Goal: Find specific page/section: Find specific page/section

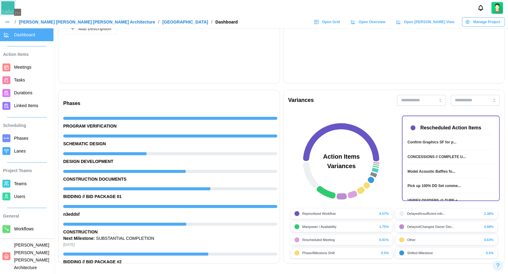
scroll to position [0, 5319]
click at [47, 23] on link "[PERSON_NAME] [PERSON_NAME] [PERSON_NAME] Architecture" at bounding box center [87, 22] width 136 height 4
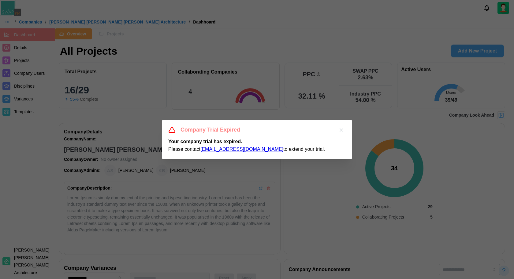
click at [343, 133] on icon "button" at bounding box center [341, 130] width 6 height 6
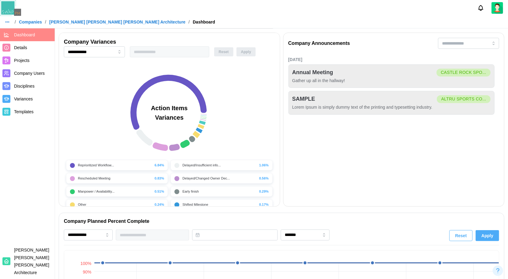
scroll to position [218, 0]
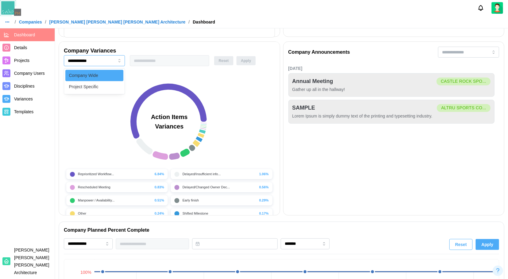
click at [115, 60] on input "**********" at bounding box center [94, 60] width 61 height 11
type input "**********"
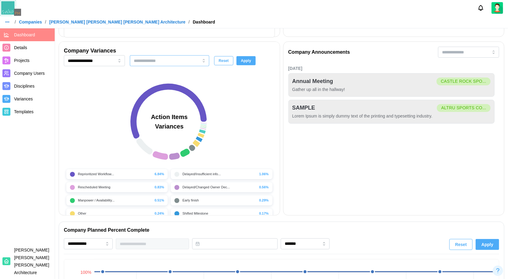
click at [156, 61] on input "search" at bounding box center [160, 60] width 53 height 5
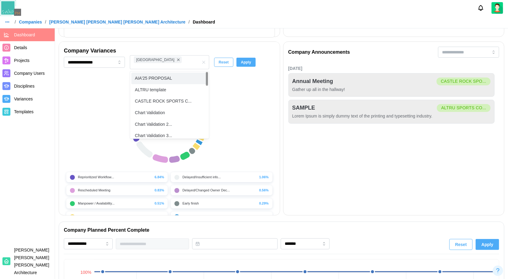
click at [310, 145] on div "[DATE] Annual Meeting CASTLE ROCK SPO... Gather up all in the hallway! SAMPLE A…" at bounding box center [394, 129] width 211 height 131
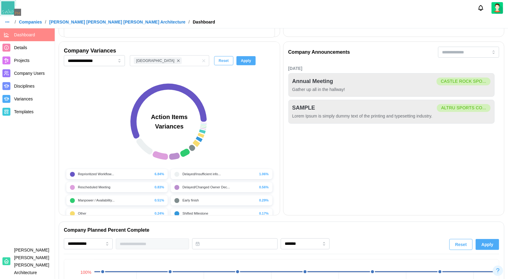
click at [246, 61] on span "Apply" at bounding box center [246, 61] width 10 height 9
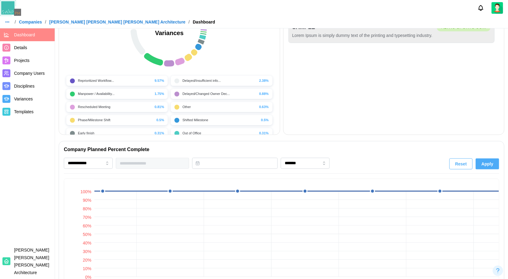
scroll to position [271, 0]
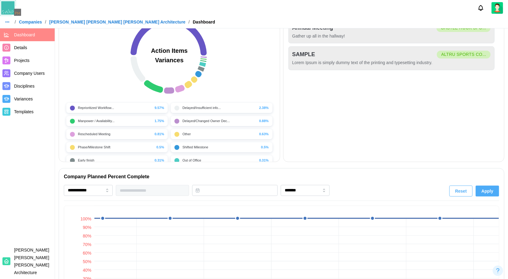
click at [35, 58] on span "Projects" at bounding box center [33, 61] width 38 height 8
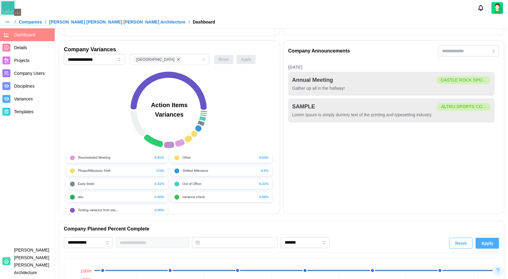
scroll to position [13, 0]
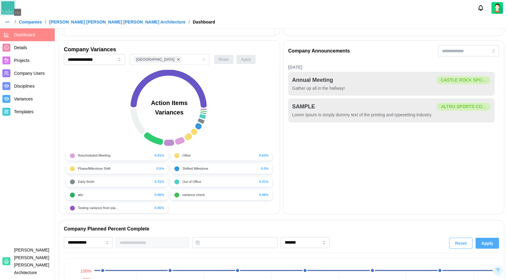
click at [95, 154] on div "Rescheduled Meeting" at bounding box center [94, 155] width 32 height 5
click at [198, 153] on div "Other 0.63%" at bounding box center [222, 155] width 94 height 5
click at [135, 122] on icon at bounding box center [138, 122] width 15 height 26
click at [199, 92] on icon at bounding box center [169, 89] width 76 height 38
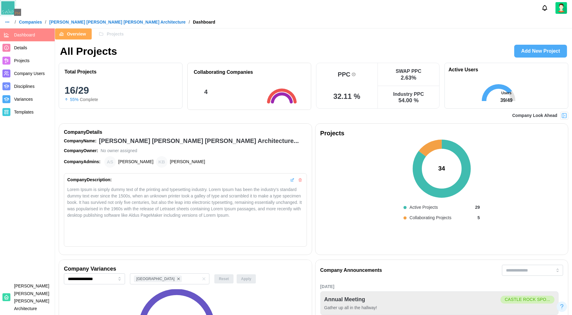
scroll to position [0, 768]
drag, startPoint x: 422, startPoint y: 78, endPoint x: 407, endPoint y: 76, distance: 14.2
click at [407, 76] on div "SWAP PPC 2.63 %" at bounding box center [409, 74] width 62 height 23
drag, startPoint x: 419, startPoint y: 79, endPoint x: 400, endPoint y: 74, distance: 19.0
click at [400, 74] on div "SWAP PPC 2.63 %" at bounding box center [409, 74] width 62 height 23
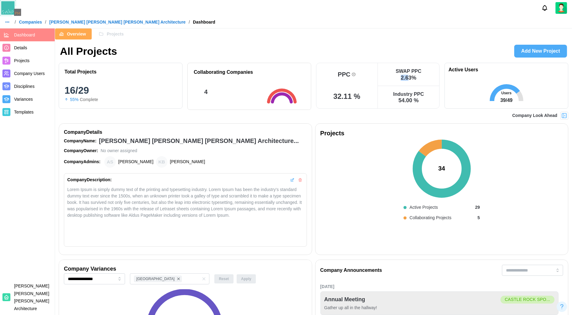
click at [398, 74] on div "SWAP PPC" at bounding box center [409, 71] width 26 height 6
drag, startPoint x: 422, startPoint y: 78, endPoint x: 391, endPoint y: 71, distance: 31.7
click at [391, 71] on div "SWAP PPC 2.63 %" at bounding box center [409, 74] width 62 height 23
click at [420, 72] on div "SWAP PPC" at bounding box center [409, 71] width 26 height 6
drag, startPoint x: 421, startPoint y: 78, endPoint x: 393, endPoint y: 69, distance: 29.7
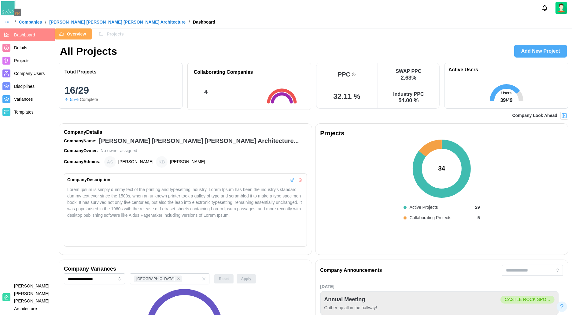
click at [393, 69] on div "SWAP PPC 2.63 %" at bounding box center [409, 74] width 62 height 23
click at [414, 75] on div "2.63 %" at bounding box center [409, 78] width 16 height 6
drag, startPoint x: 419, startPoint y: 78, endPoint x: 395, endPoint y: 72, distance: 24.9
click at [395, 72] on div "SWAP PPC 2.63 %" at bounding box center [409, 74] width 62 height 23
click at [403, 79] on div "2.63 %" at bounding box center [409, 78] width 16 height 6
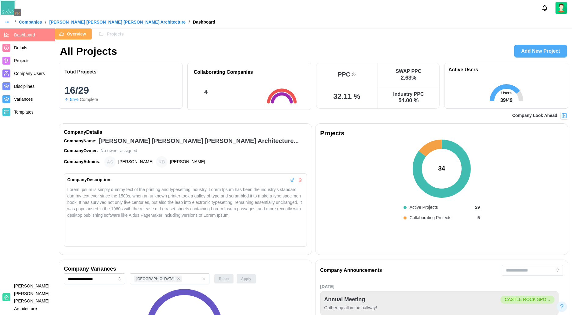
click at [414, 79] on div "2.63 %" at bounding box center [409, 78] width 16 height 6
drag, startPoint x: 421, startPoint y: 79, endPoint x: 393, endPoint y: 67, distance: 30.7
click at [393, 67] on div "SWAP PPC 2.63 %" at bounding box center [409, 74] width 62 height 23
drag, startPoint x: 429, startPoint y: 105, endPoint x: 350, endPoint y: 71, distance: 85.8
click at [350, 71] on div "PPC 32.11 % SWAP PPC 2.63 % Industry PPC 54.00 %" at bounding box center [378, 86] width 124 height 46
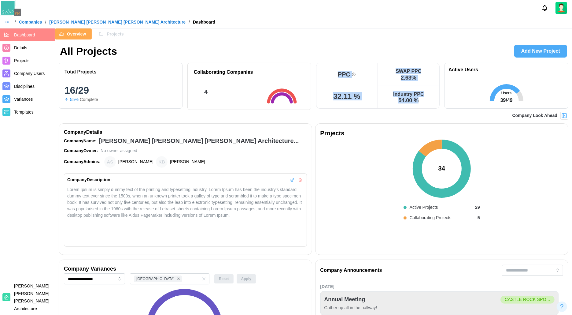
click at [410, 95] on div "Industry PPC" at bounding box center [408, 94] width 31 height 6
drag, startPoint x: 429, startPoint y: 106, endPoint x: 390, endPoint y: 95, distance: 40.1
click at [390, 95] on div "Industry PPC 54.00 %" at bounding box center [409, 97] width 62 height 23
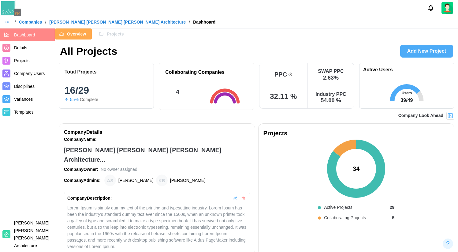
click at [112, 38] on span "Projects" at bounding box center [115, 34] width 17 height 10
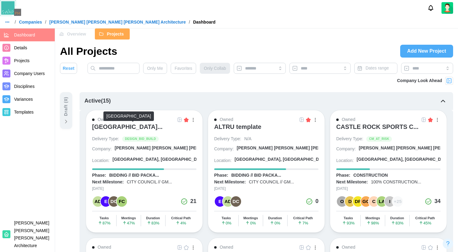
click at [130, 126] on div "[GEOGRAPHIC_DATA]..." at bounding box center [127, 126] width 70 height 7
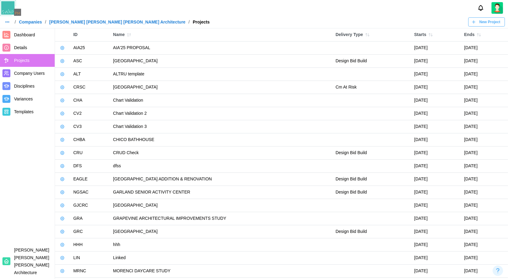
click at [61, 63] on icon "button" at bounding box center [62, 61] width 5 height 5
click at [83, 75] on div "Manage Project" at bounding box center [86, 74] width 31 height 5
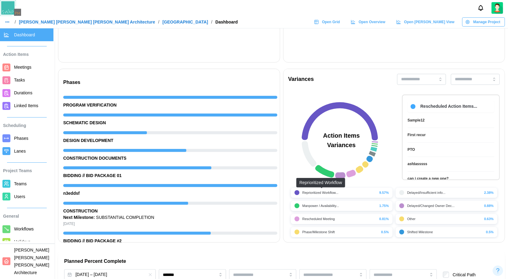
click at [326, 191] on div "Reprioritized Workflow..." at bounding box center [321, 192] width 36 height 5
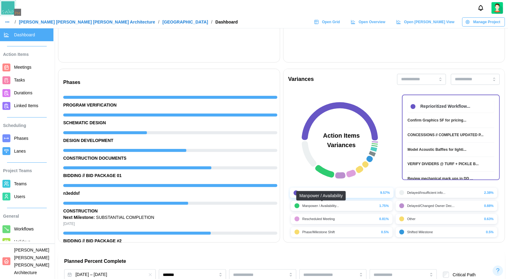
click at [325, 213] on div "Rescheduled Meeting 0.81%" at bounding box center [341, 219] width 105 height 13
click at [322, 230] on div "Phase/Milestone Shift" at bounding box center [319, 232] width 32 height 5
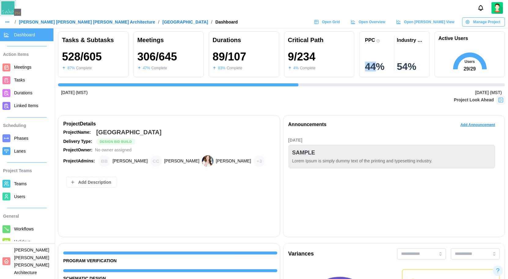
drag, startPoint x: 379, startPoint y: 68, endPoint x: 359, endPoint y: 68, distance: 19.3
click at [359, 68] on div "PPC 44 % Industry PPC 54 %" at bounding box center [394, 54] width 71 height 46
click at [412, 68] on div "54 %" at bounding box center [410, 67] width 27 height 10
click at [421, 42] on div "Industry PPC" at bounding box center [410, 40] width 27 height 6
click at [420, 42] on div "Industry PPC" at bounding box center [410, 40] width 27 height 6
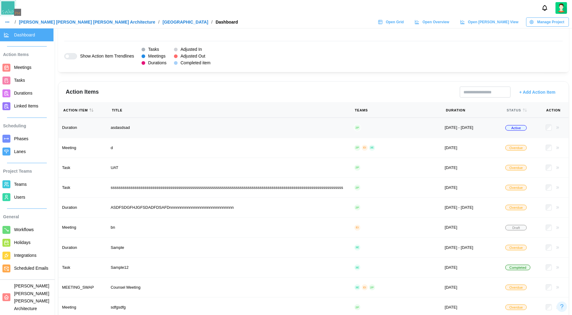
scroll to position [641, 0]
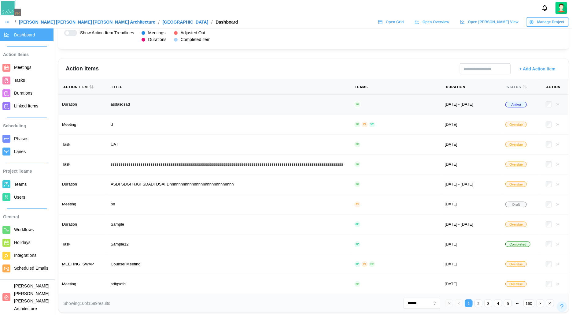
click at [513, 102] on icon "button" at bounding box center [557, 104] width 5 height 5
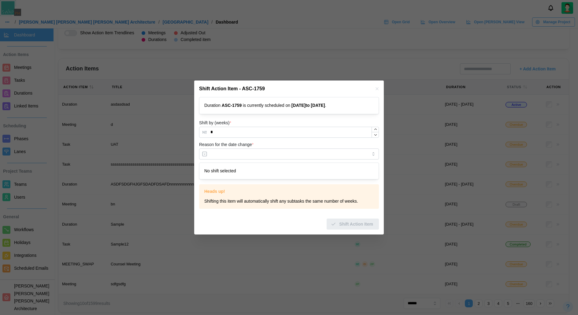
click at [376, 89] on icon "button" at bounding box center [376, 88] width 5 height 5
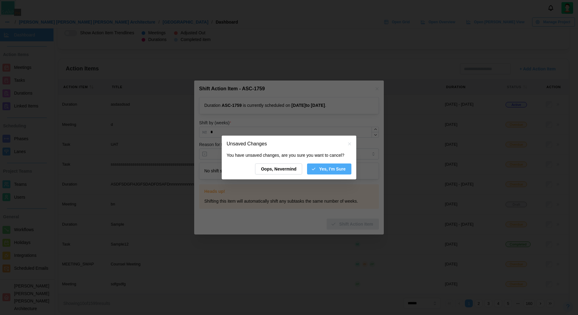
click at [341, 170] on span "Yes, I'm Sure" at bounding box center [332, 169] width 27 height 10
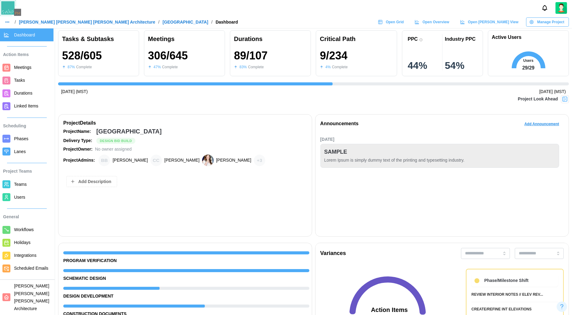
scroll to position [0, 0]
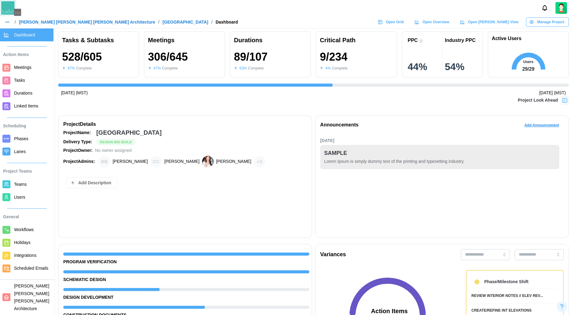
click at [423, 41] on div "PPC" at bounding box center [424, 40] width 32 height 7
drag, startPoint x: 471, startPoint y: 41, endPoint x: 481, endPoint y: 40, distance: 9.6
click at [481, 40] on div "PPC 44 % Industry PPC 54 %" at bounding box center [442, 54] width 81 height 46
drag, startPoint x: 465, startPoint y: 66, endPoint x: 449, endPoint y: 41, distance: 29.2
click at [449, 41] on div "Industry PPC 54 %" at bounding box center [460, 54] width 37 height 39
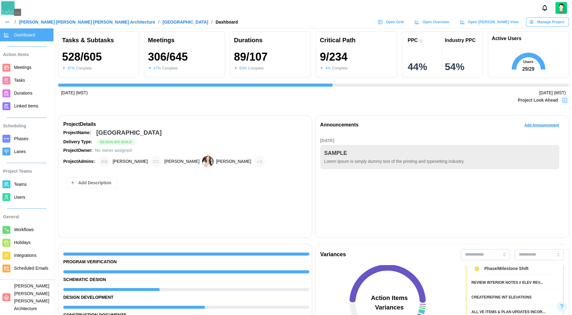
click at [14, 11] on img at bounding box center [10, 8] width 21 height 16
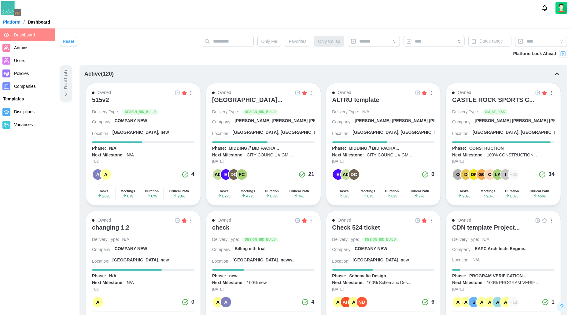
click at [330, 43] on div "Only Me Favorites Only Collab Dates range" at bounding box center [384, 43] width 365 height 14
click at [270, 44] on span "Only Me" at bounding box center [269, 41] width 16 height 10
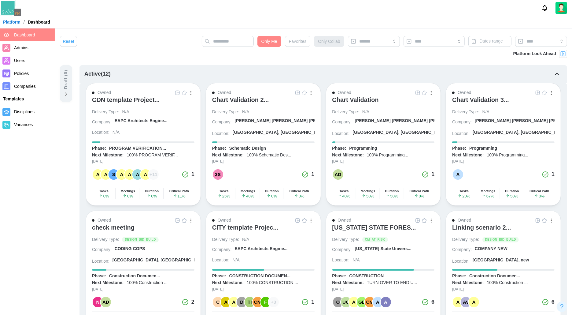
click at [273, 46] on span "Only Me" at bounding box center [269, 41] width 16 height 10
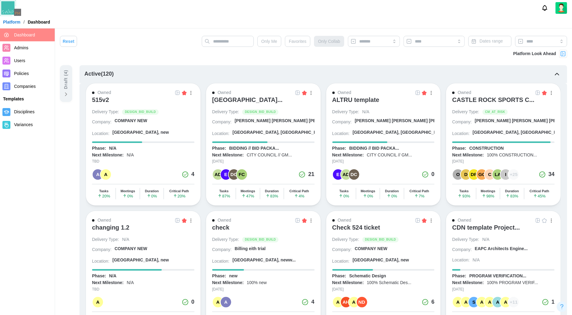
click at [64, 80] on div "Draft ( 4 )" at bounding box center [66, 79] width 7 height 19
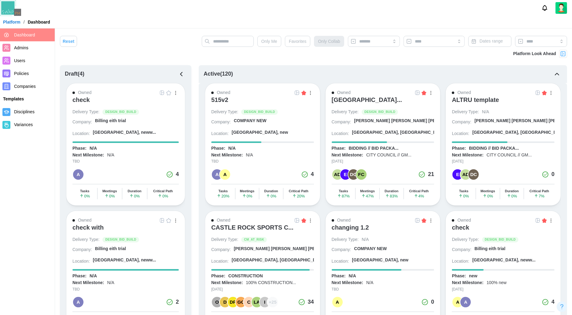
click at [181, 72] on icon "button" at bounding box center [181, 74] width 2 height 4
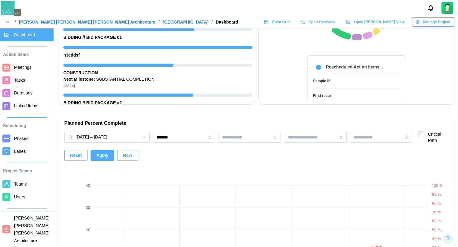
scroll to position [310, 0]
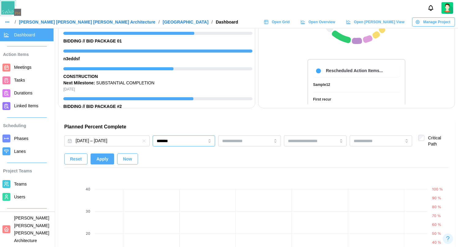
click at [189, 138] on input "*******" at bounding box center [184, 140] width 63 height 11
click at [101, 160] on span "Apply" at bounding box center [102, 159] width 12 height 10
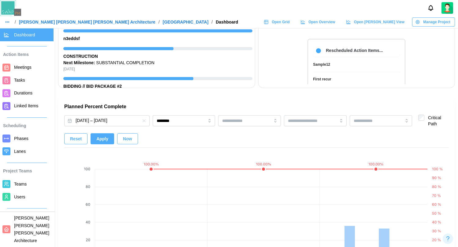
scroll to position [314, 0]
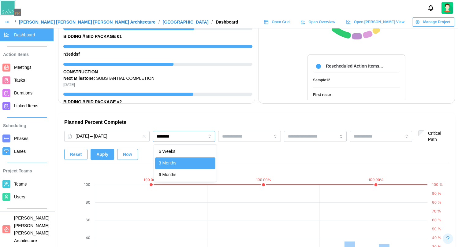
click at [197, 132] on input "********" at bounding box center [184, 136] width 63 height 11
click at [106, 156] on span "Apply" at bounding box center [102, 154] width 12 height 10
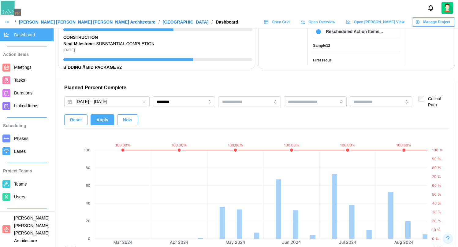
scroll to position [352, 0]
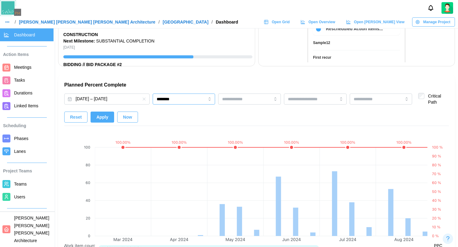
click at [183, 98] on input "********" at bounding box center [184, 99] width 63 height 11
click at [210, 79] on div "Planned Percent Complete Mar 01, 2024 – Nov 10, 2026 ******** 6 Weeks 3 Months …" at bounding box center [256, 215] width 396 height 280
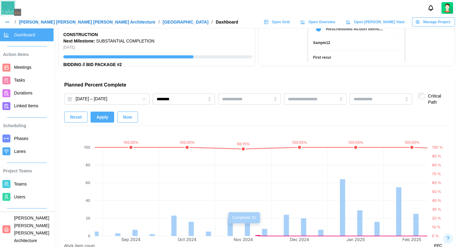
scroll to position [0, 0]
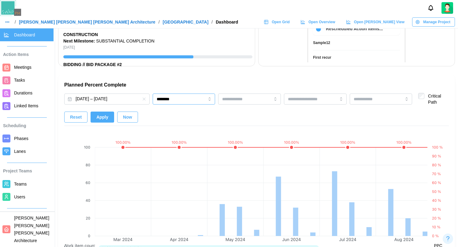
click at [180, 103] on input "********" at bounding box center [184, 99] width 63 height 11
type input "*******"
click at [107, 119] on span "Apply" at bounding box center [102, 117] width 12 height 10
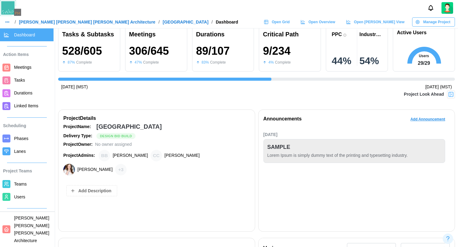
scroll to position [0, 4]
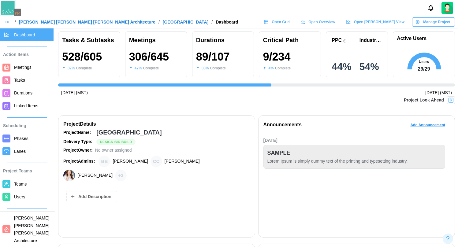
click at [11, 11] on img at bounding box center [10, 8] width 21 height 16
